Goal: Check status: Check status

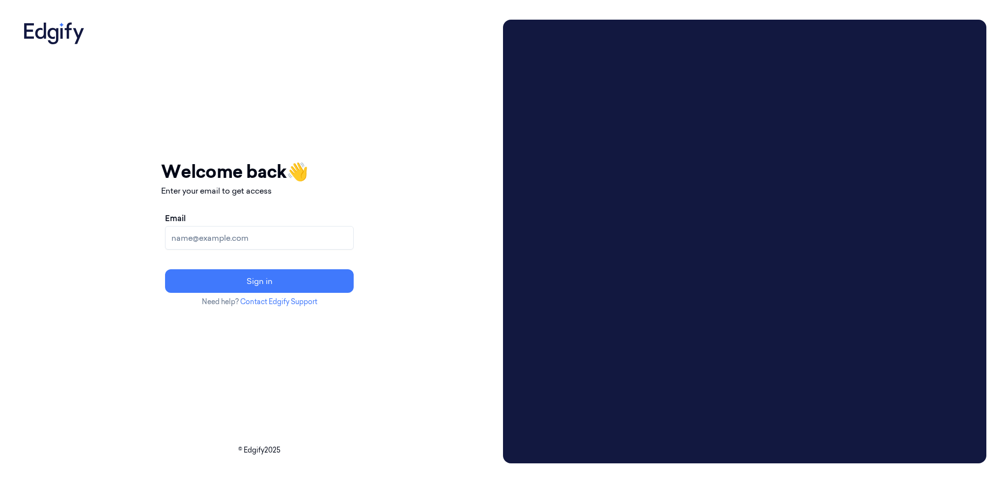
drag, startPoint x: 250, startPoint y: 238, endPoint x: 258, endPoint y: 236, distance: 8.5
click at [250, 238] on input "Email" at bounding box center [259, 238] width 189 height 24
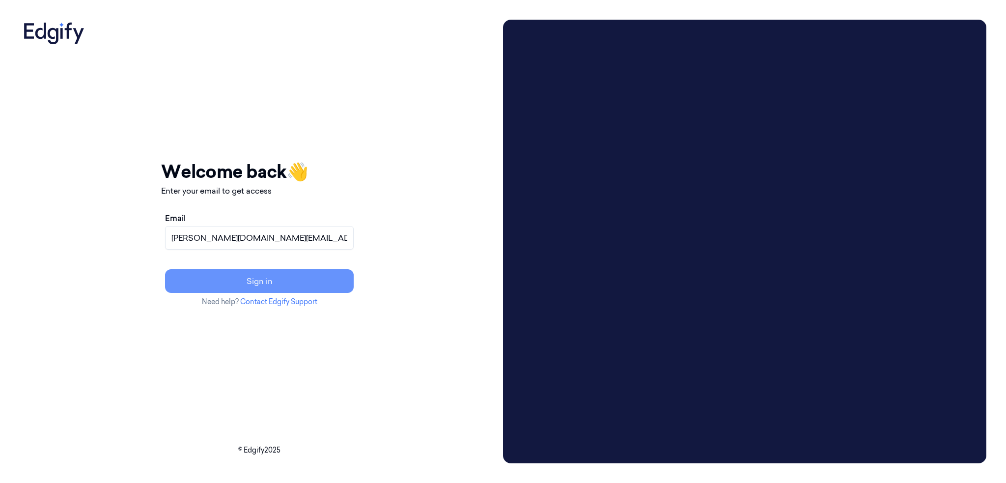
type input "schuh.jo@heb.com"
click at [294, 279] on button "Sign in" at bounding box center [259, 281] width 189 height 24
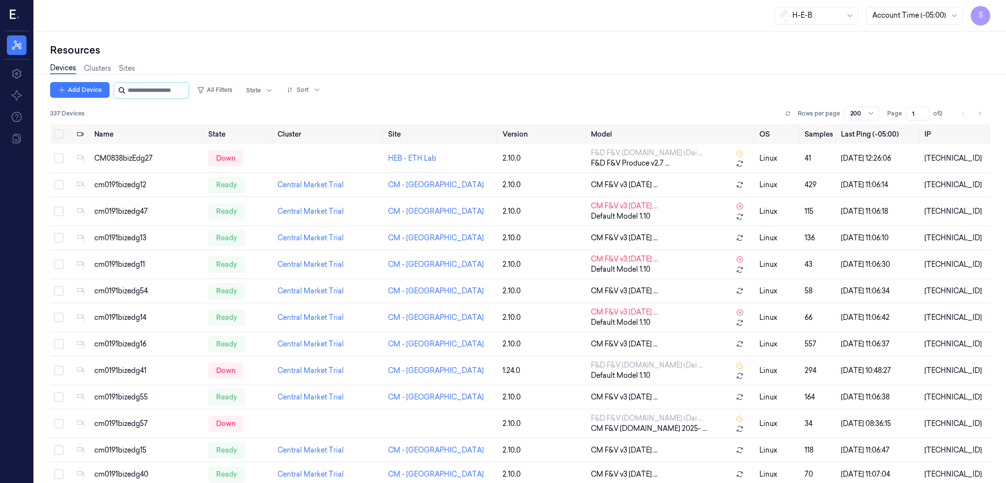
click at [148, 88] on input "string" at bounding box center [157, 91] width 59 height 16
paste input "**********"
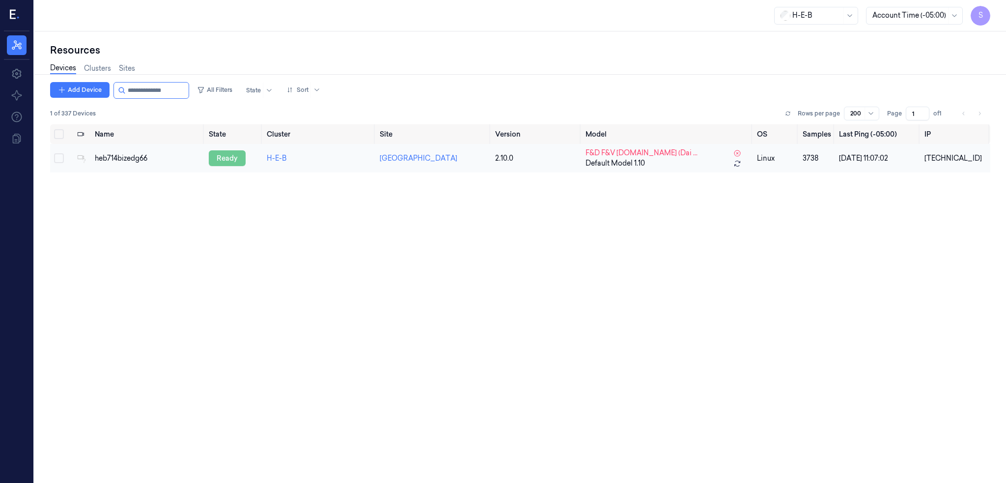
type input "**********"
click at [229, 158] on div "ready" at bounding box center [227, 158] width 37 height 16
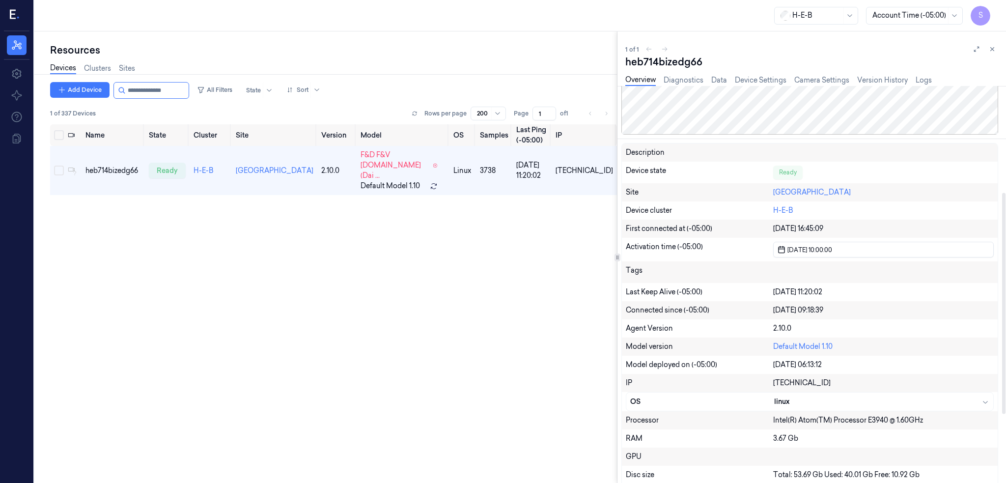
scroll to position [197, 0]
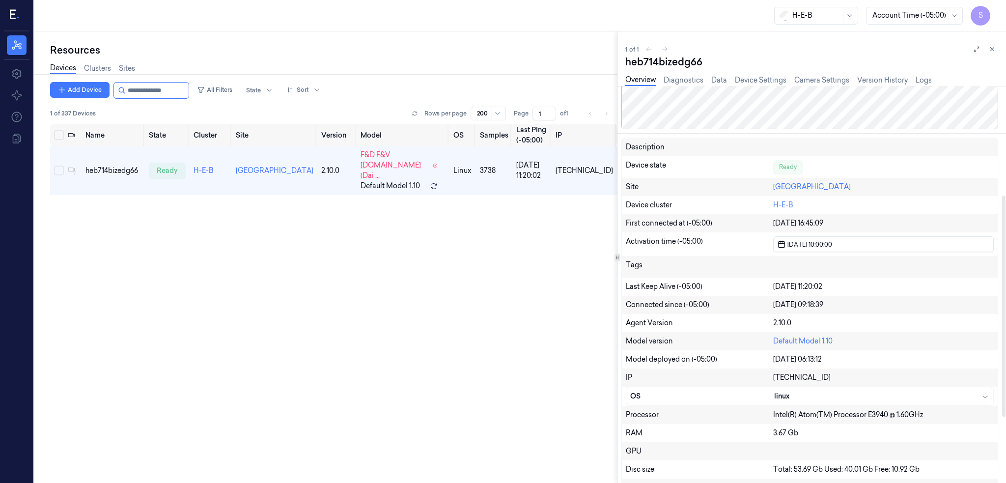
drag, startPoint x: 519, startPoint y: 387, endPoint x: 557, endPoint y: 367, distance: 43.3
click at [521, 385] on div "Name State Cluster Site Version Model OS Samples Last Ping (-05:00) IP heb714bi…" at bounding box center [333, 299] width 567 height 351
click at [299, 305] on div "Name State Cluster Site Version Model OS Samples Last Ping (-05:00) IP heb714bi…" at bounding box center [333, 299] width 567 height 351
